Goal: Information Seeking & Learning: Learn about a topic

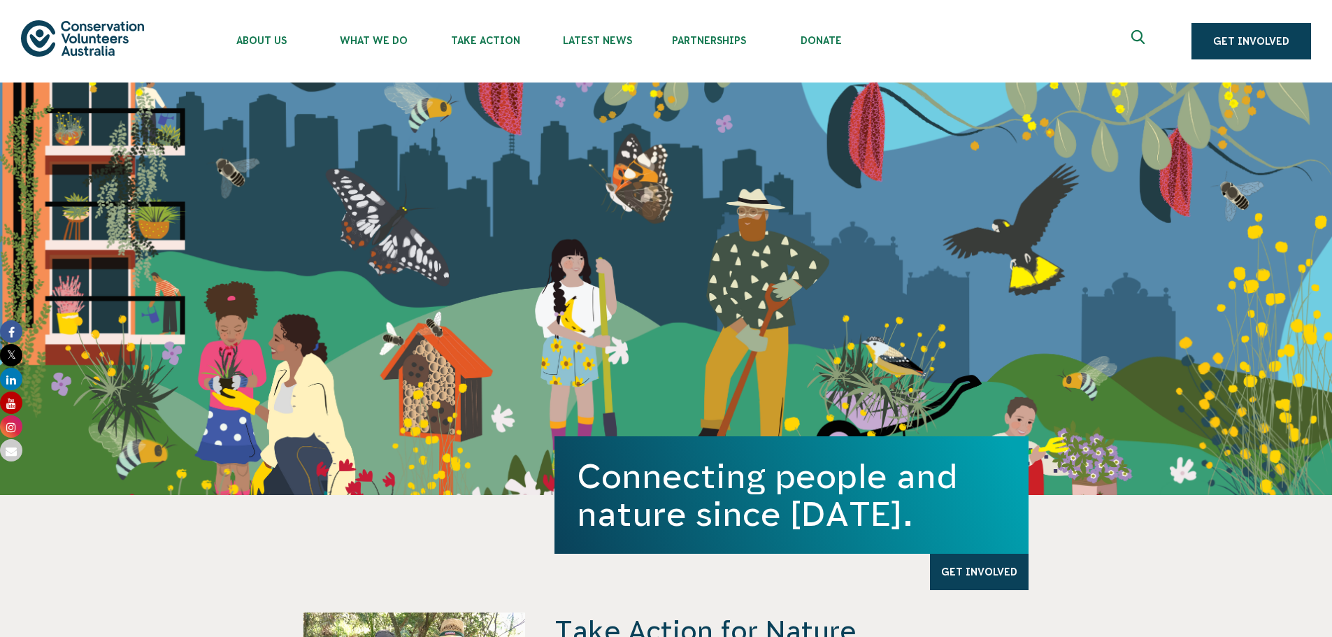
click at [105, 38] on img at bounding box center [82, 38] width 123 height 36
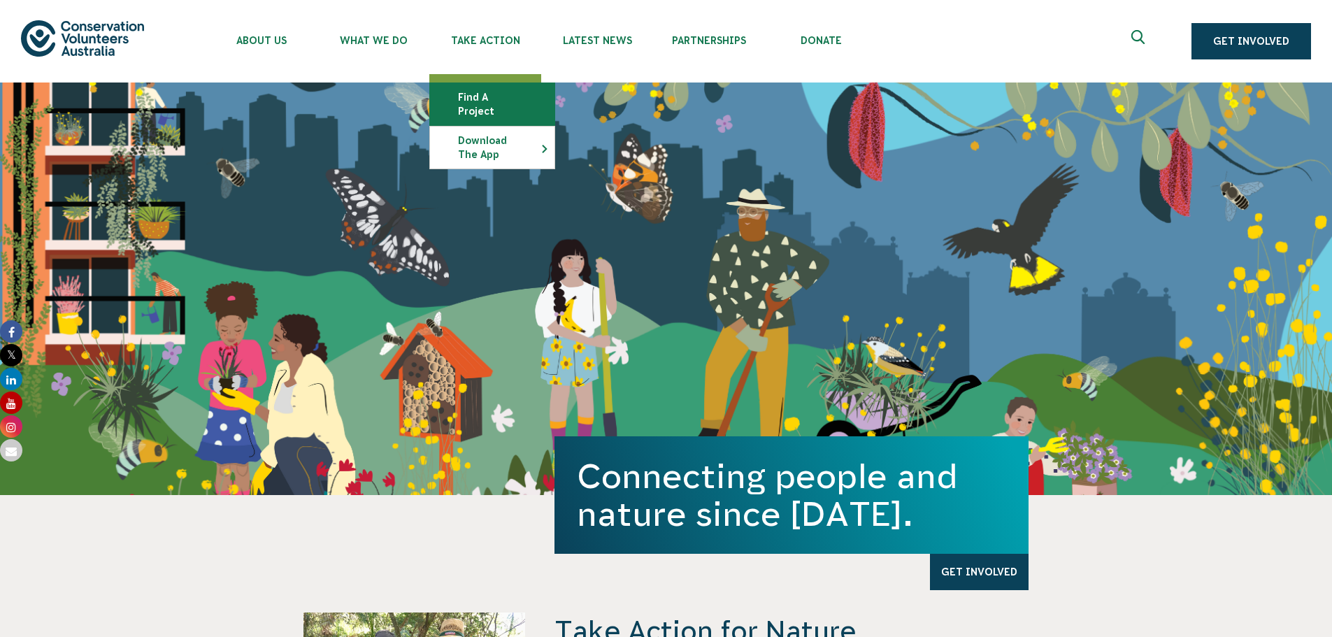
click at [487, 95] on link "Find a project" at bounding box center [492, 104] width 124 height 42
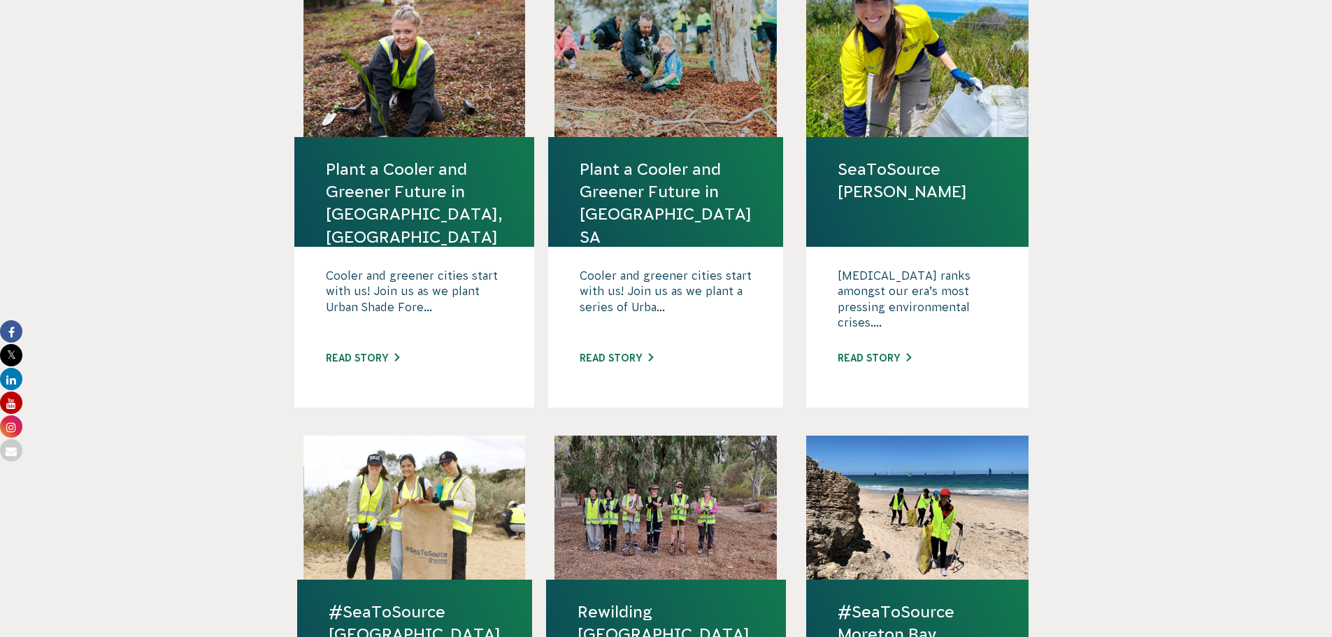
scroll to position [257, 0]
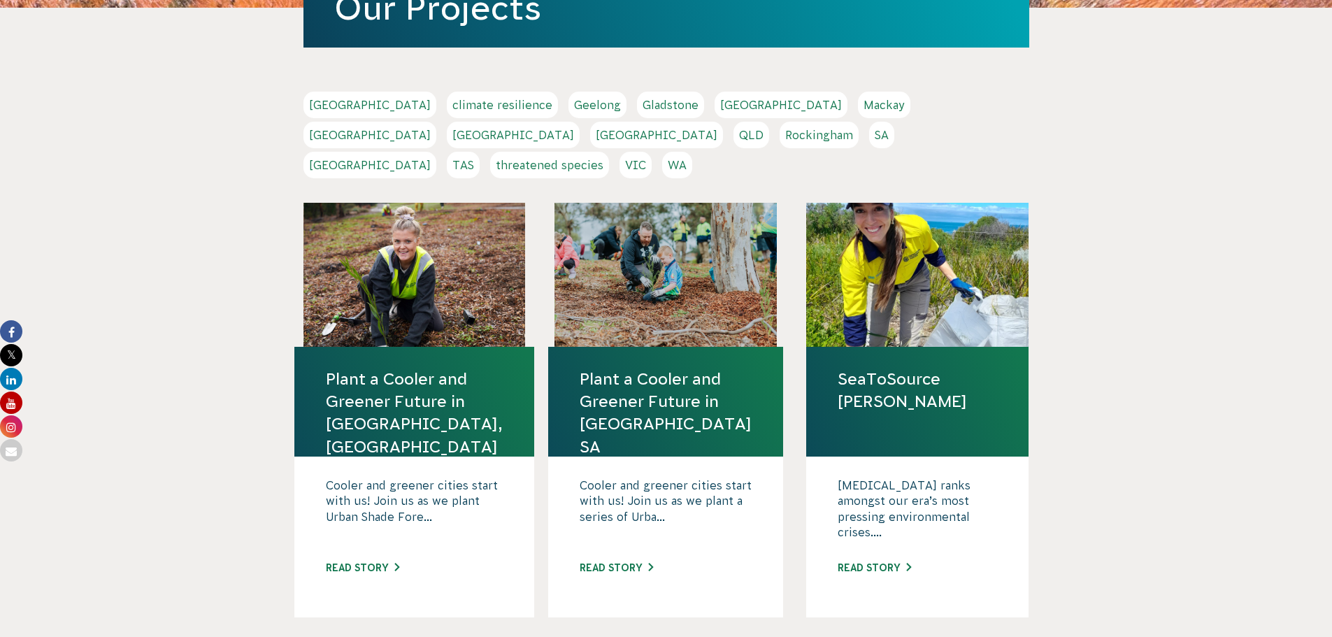
click at [436, 152] on link "Sydney" at bounding box center [369, 165] width 133 height 27
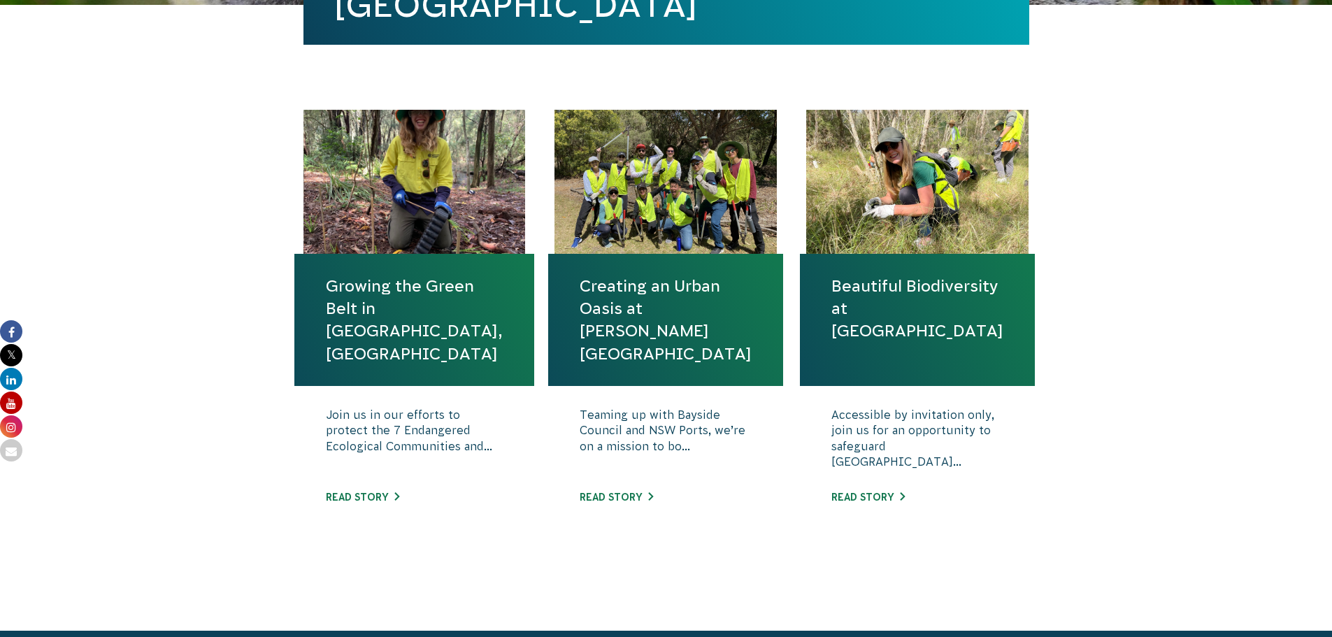
scroll to position [420, 0]
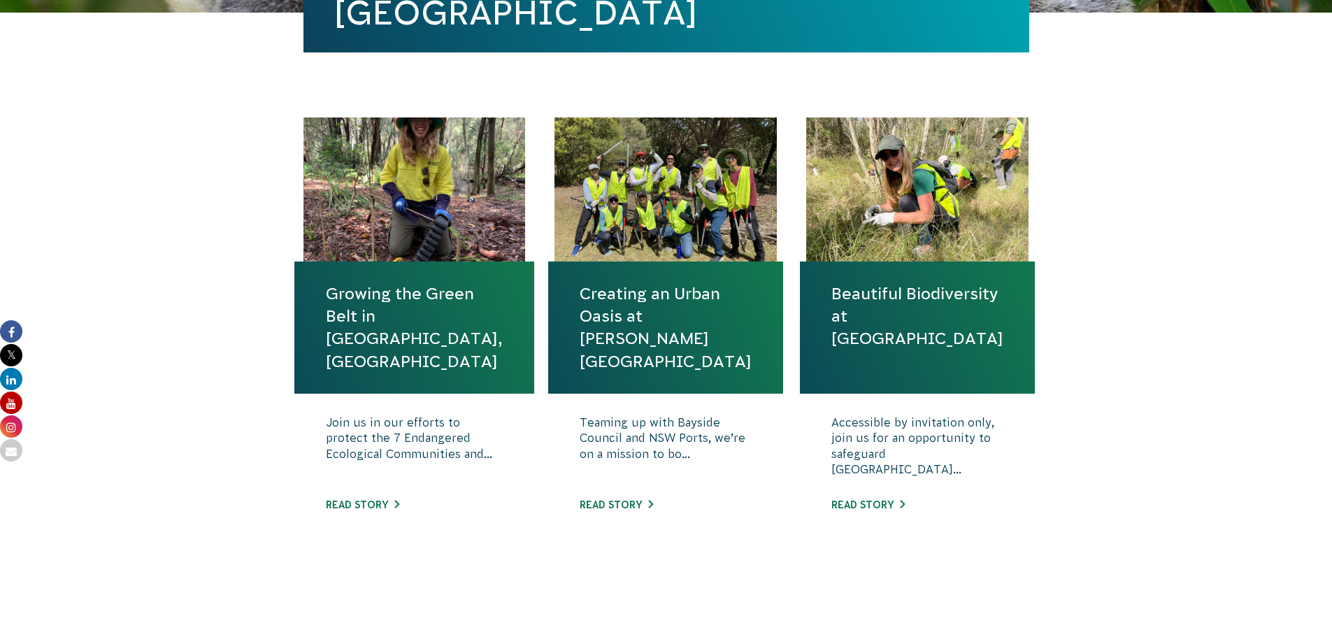
click at [422, 207] on div at bounding box center [414, 189] width 222 height 144
click at [362, 499] on div "Join us in our efforts to protect the 7 Endangered Ecological Communities and..…" at bounding box center [414, 474] width 240 height 161
click at [368, 502] on link "Read story" at bounding box center [362, 504] width 73 height 11
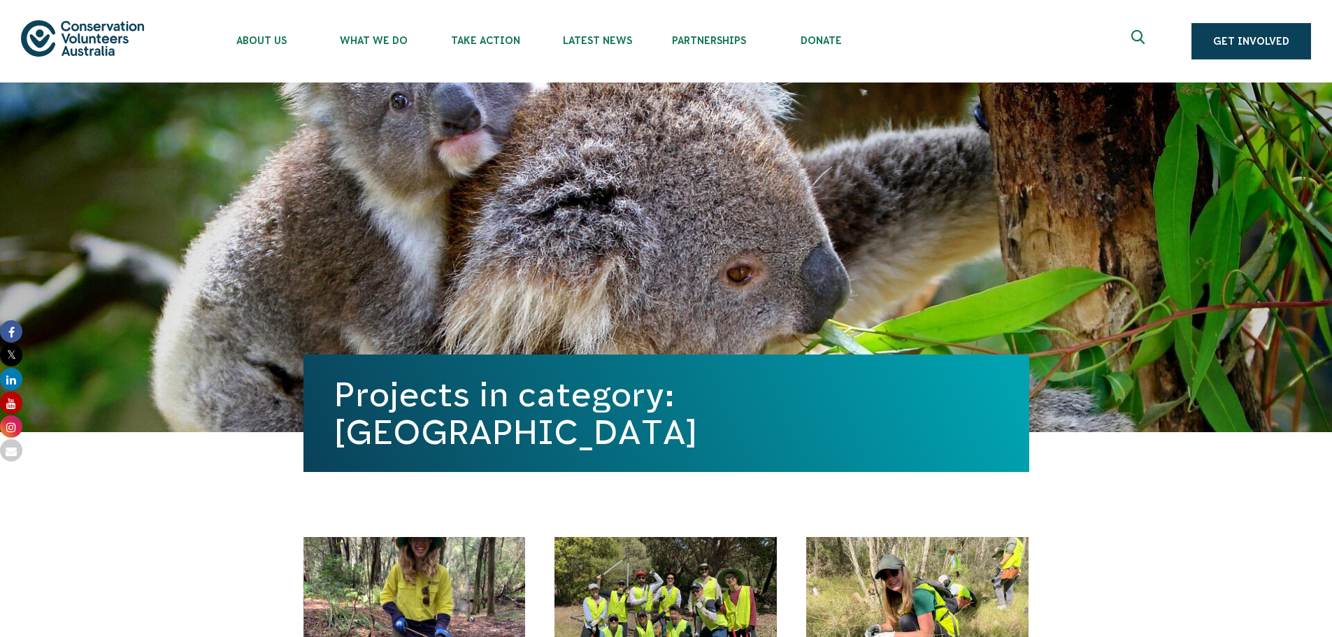
click at [108, 31] on img at bounding box center [82, 38] width 123 height 36
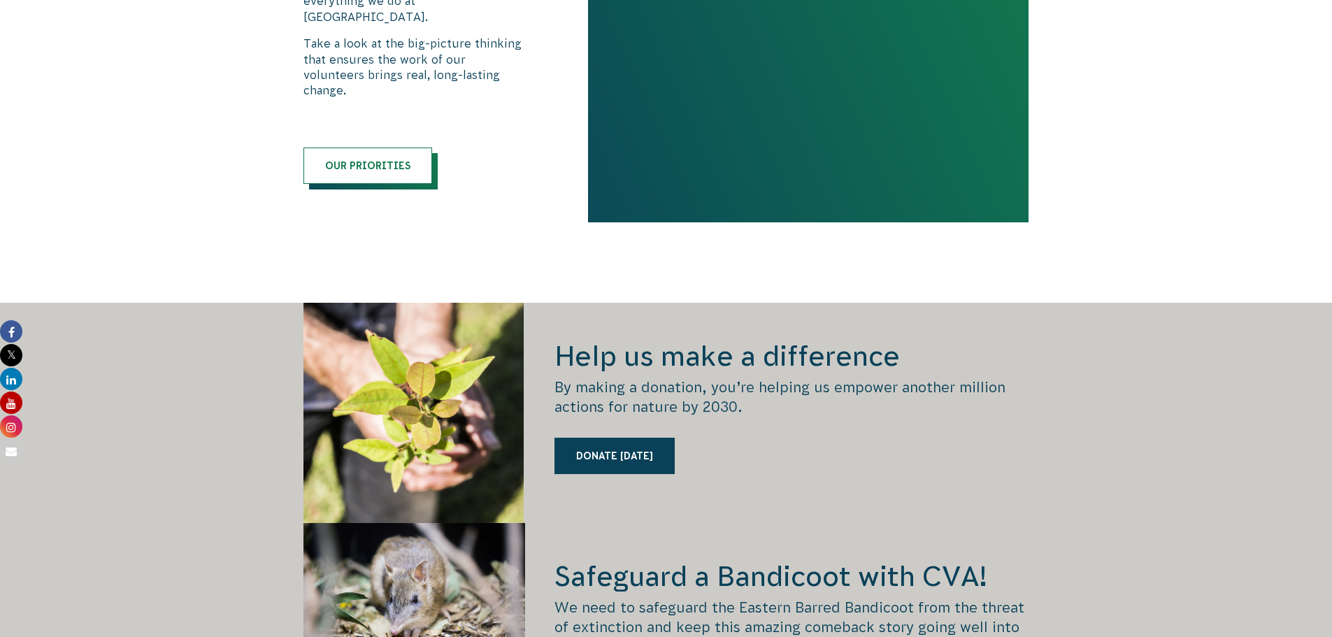
scroll to position [1888, 0]
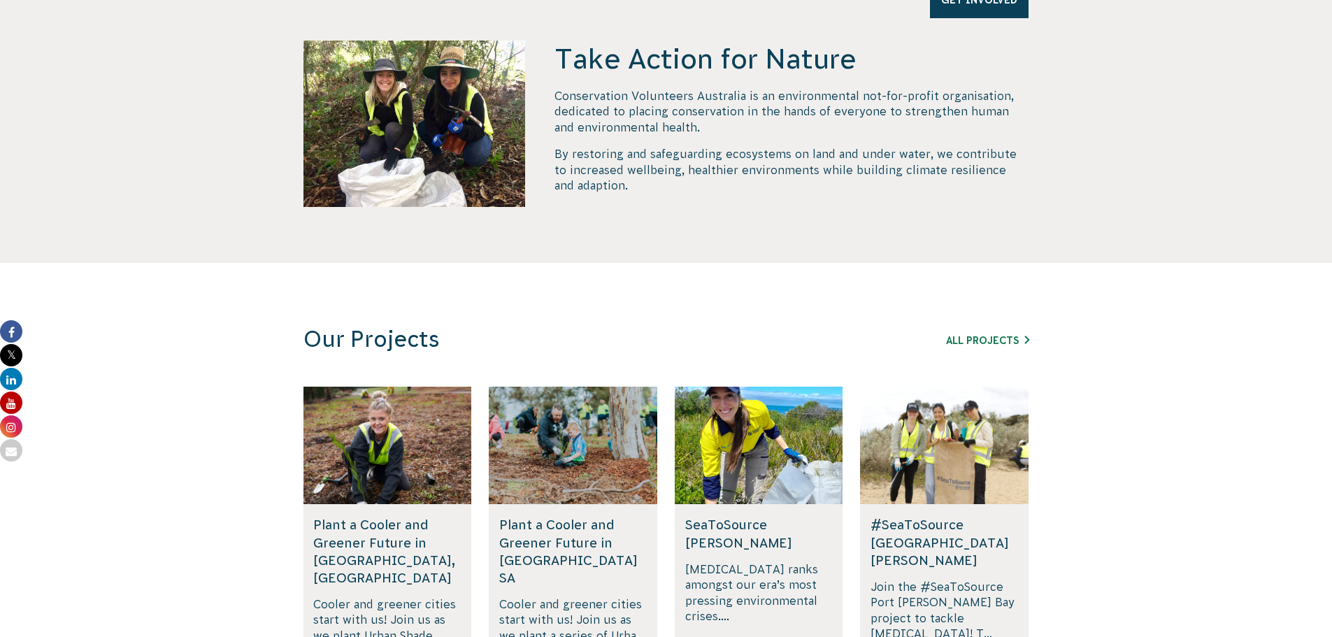
scroll to position [350, 0]
